Goal: Navigation & Orientation: Find specific page/section

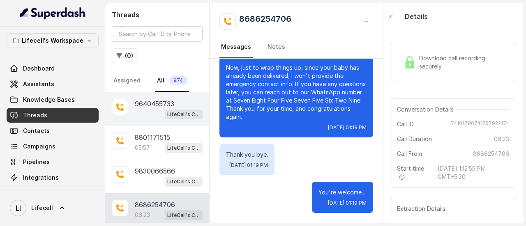
click at [164, 106] on p "9640455733" at bounding box center [154, 104] width 39 height 10
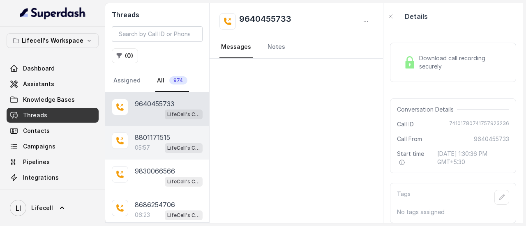
click at [154, 138] on p "8801171515" at bounding box center [152, 138] width 35 height 10
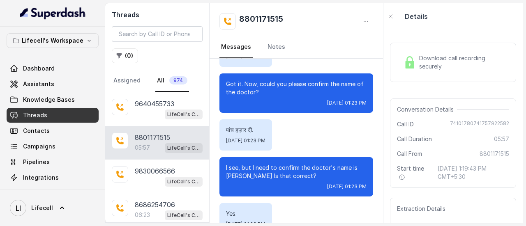
scroll to position [1664, 0]
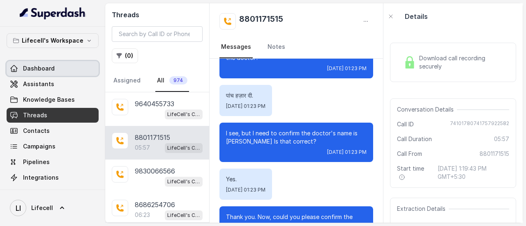
click at [53, 64] on span "Dashboard" at bounding box center [39, 68] width 32 height 8
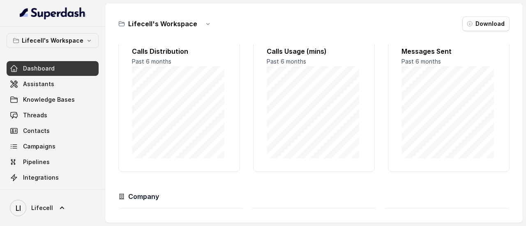
scroll to position [14, 0]
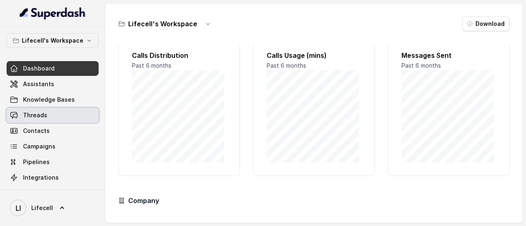
click at [47, 116] on link "Threads" at bounding box center [53, 115] width 92 height 15
